Goal: Task Accomplishment & Management: Use online tool/utility

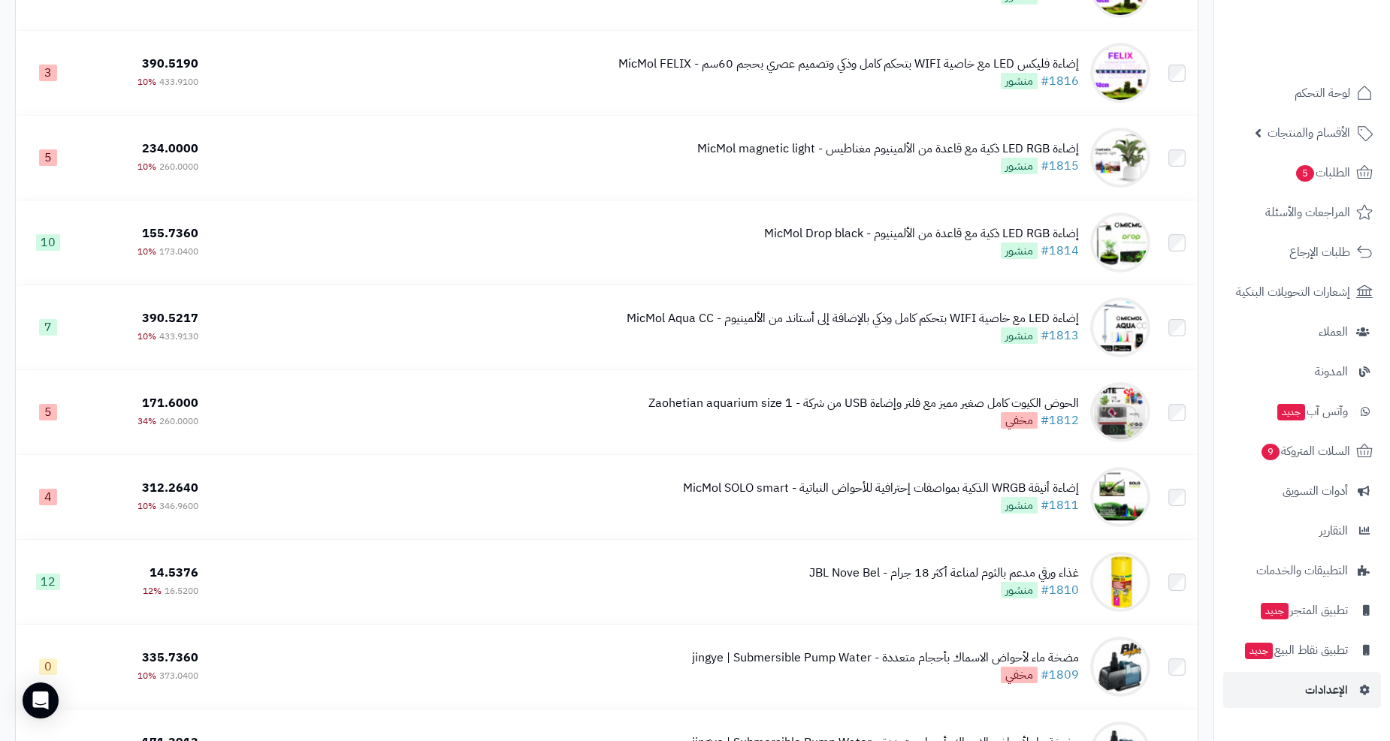
scroll to position [667, 0]
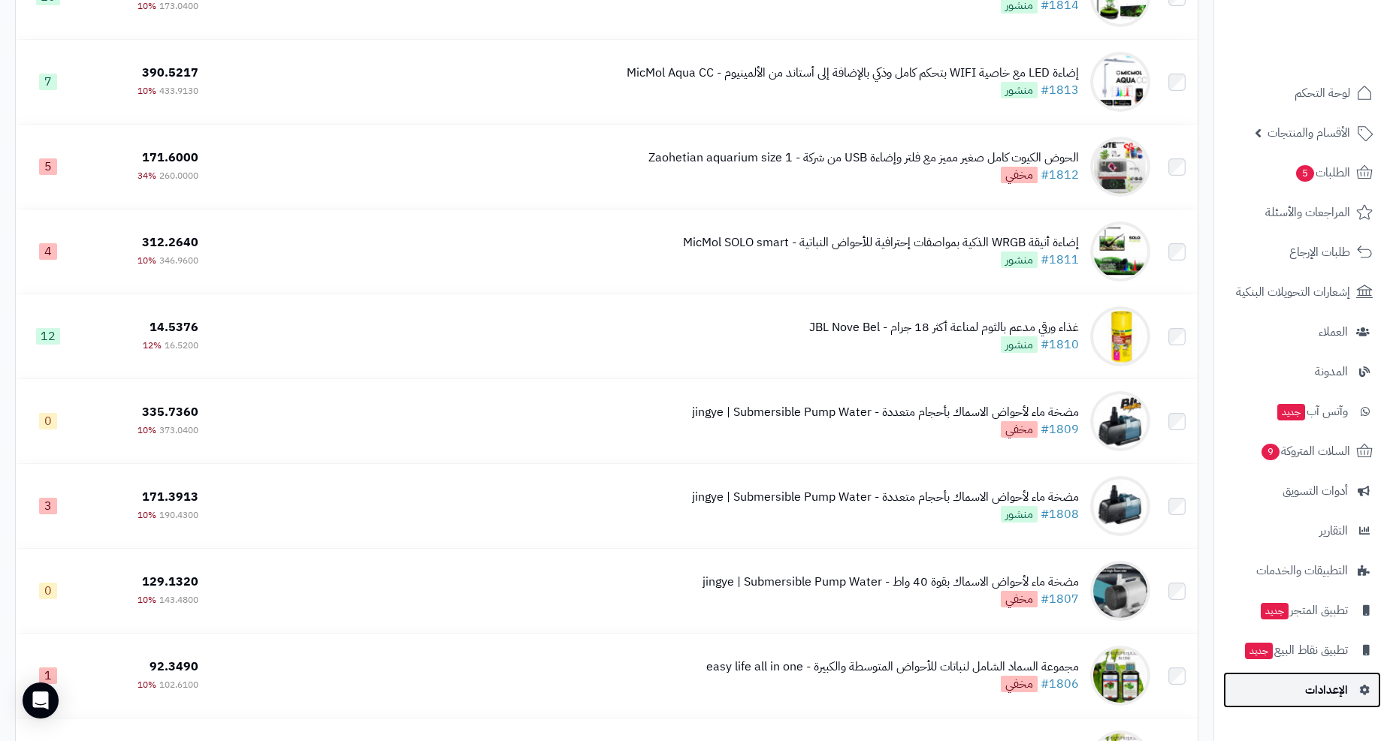
click at [1334, 693] on span "الإعدادات" at bounding box center [1326, 690] width 43 height 21
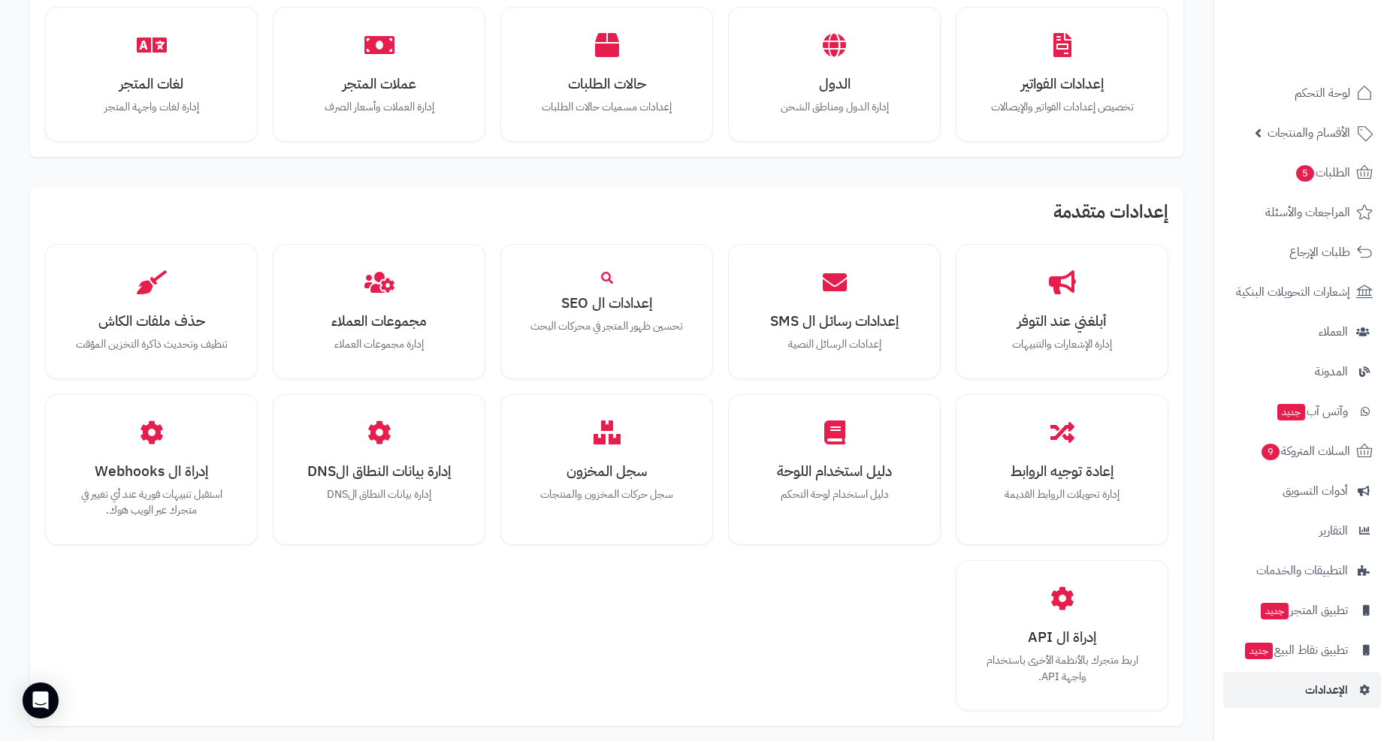
scroll to position [891, 0]
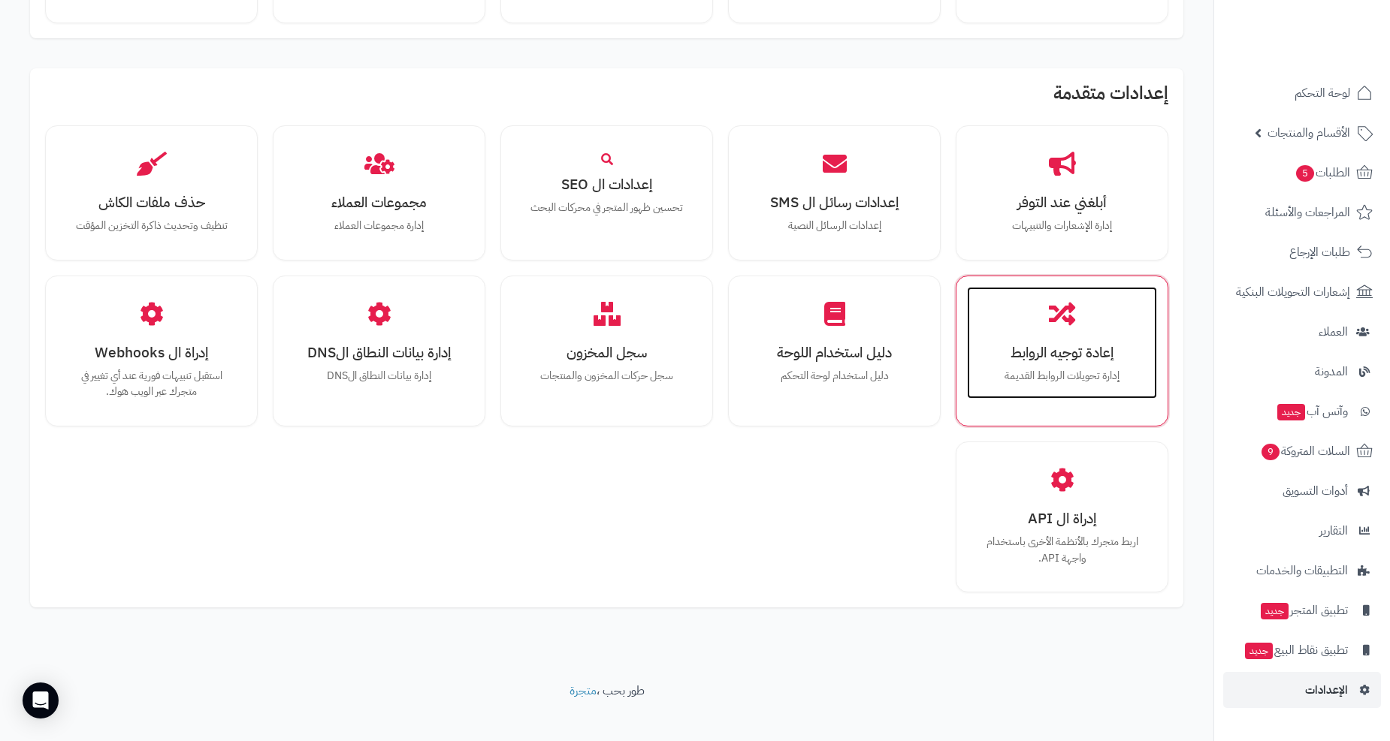
click at [1061, 345] on h3 "إعادة توجيه الروابط" at bounding box center [1062, 353] width 160 height 16
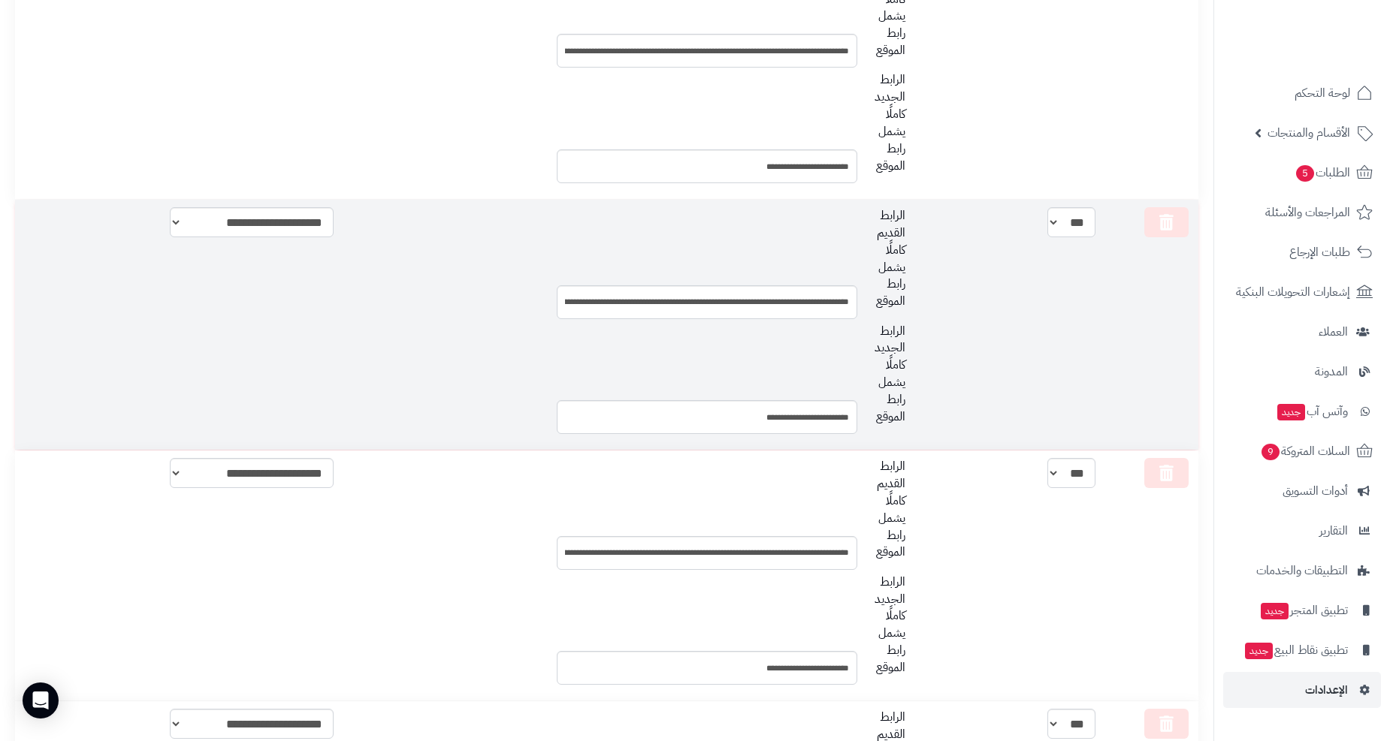
scroll to position [83, 0]
